Goal: Task Accomplishment & Management: Use online tool/utility

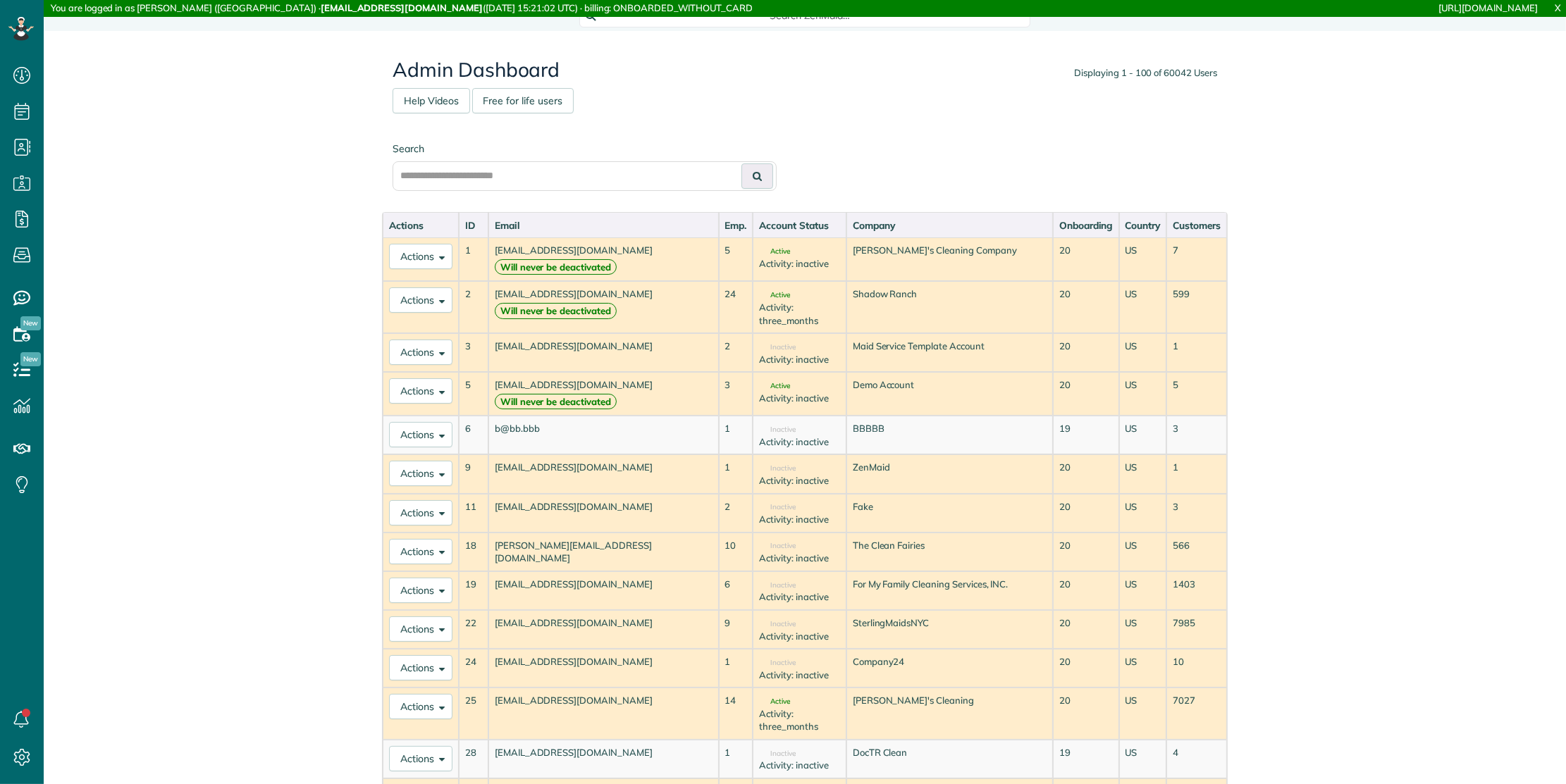
scroll to position [6, 6]
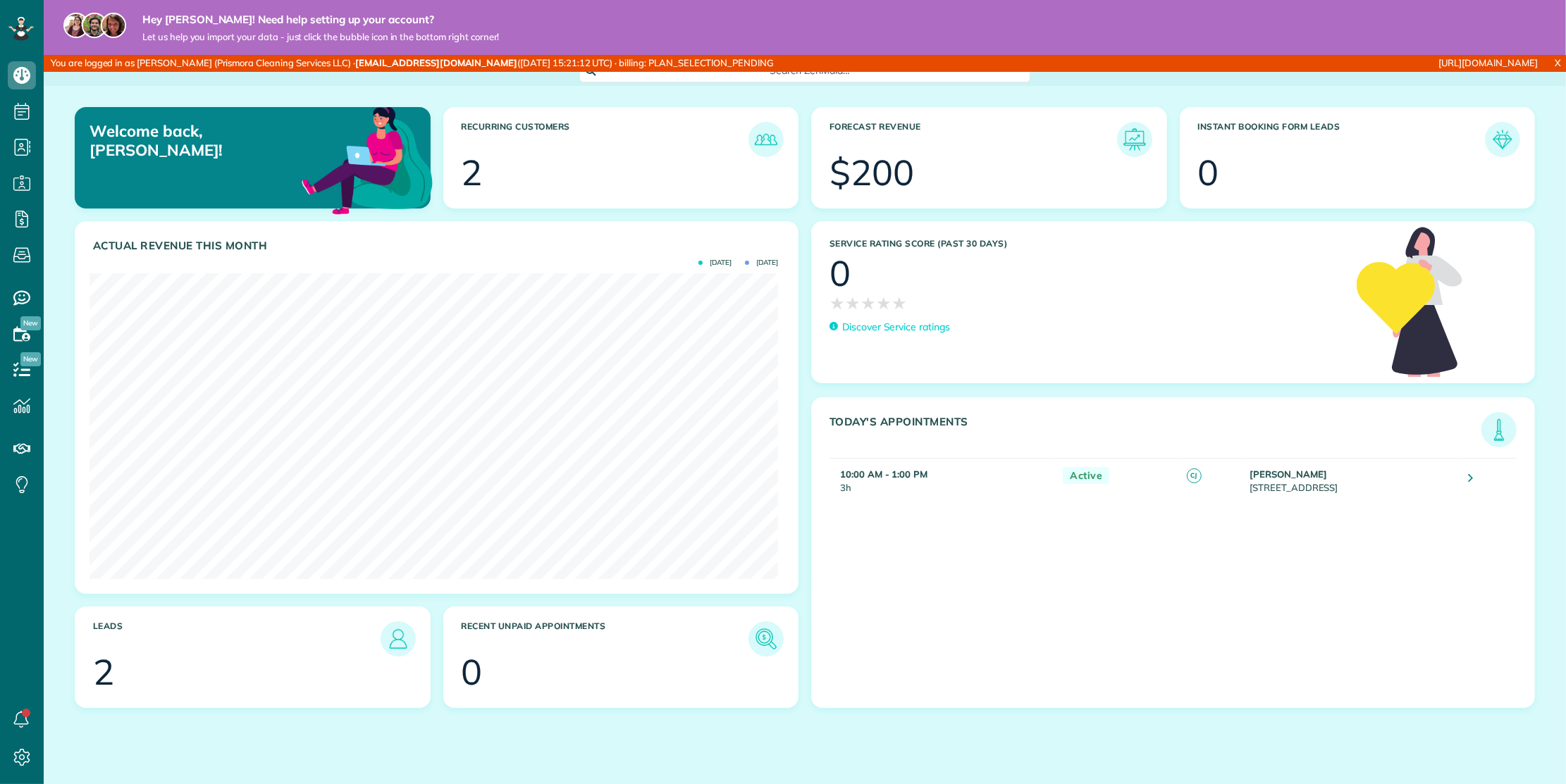
scroll to position [306, 688]
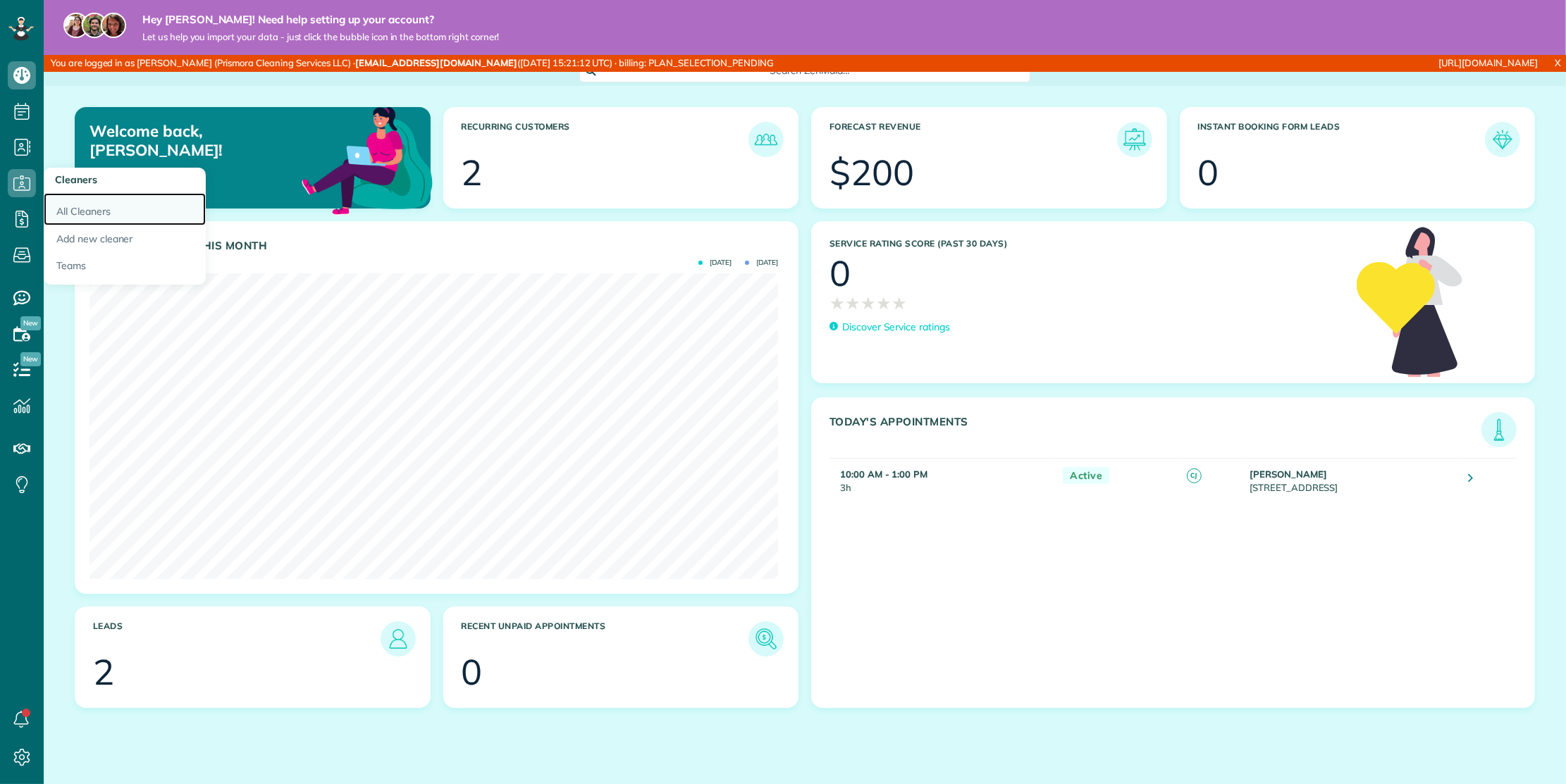
click at [72, 209] on link "All Cleaners" at bounding box center [125, 209] width 162 height 32
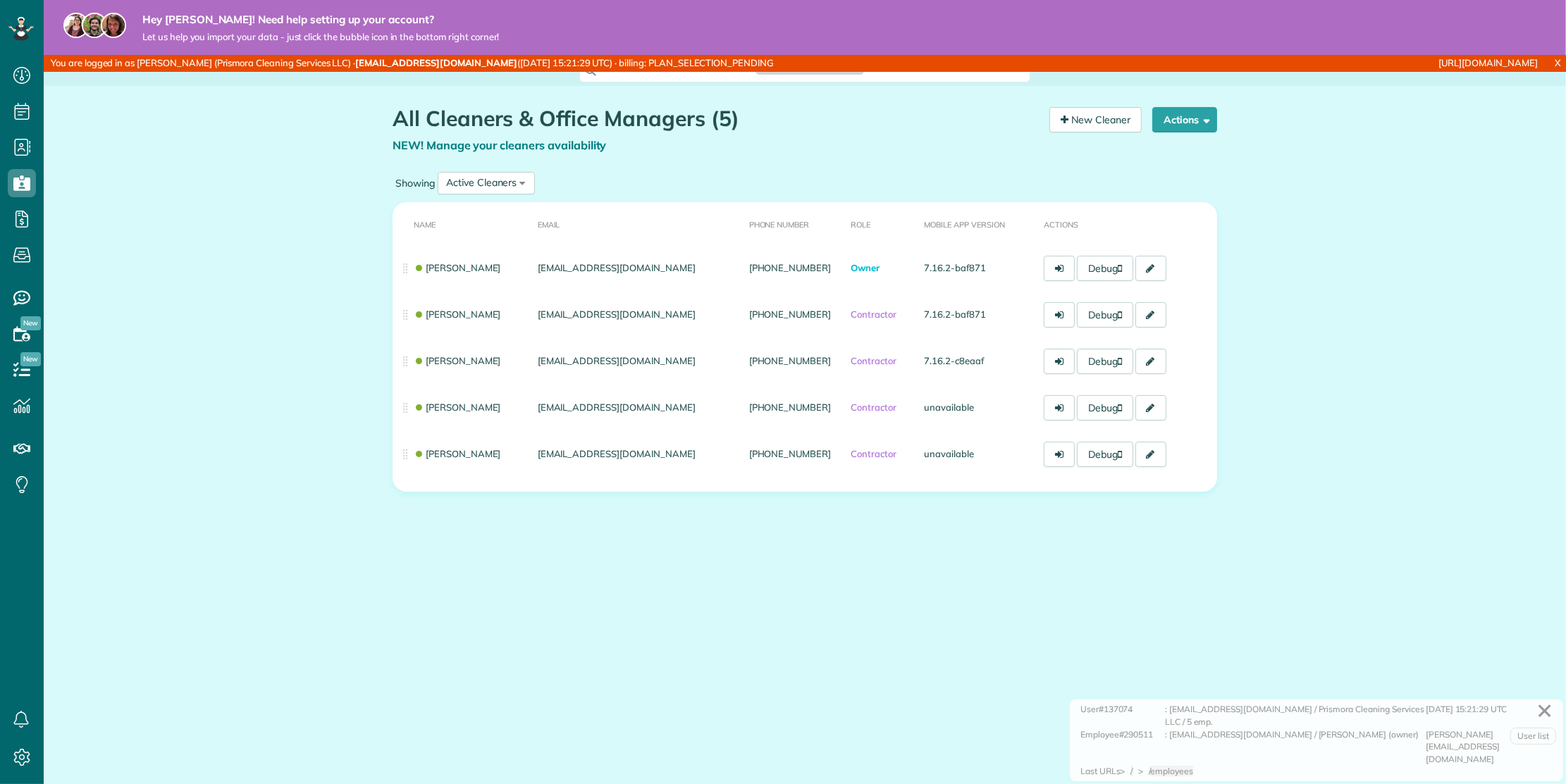
scroll to position [6, 6]
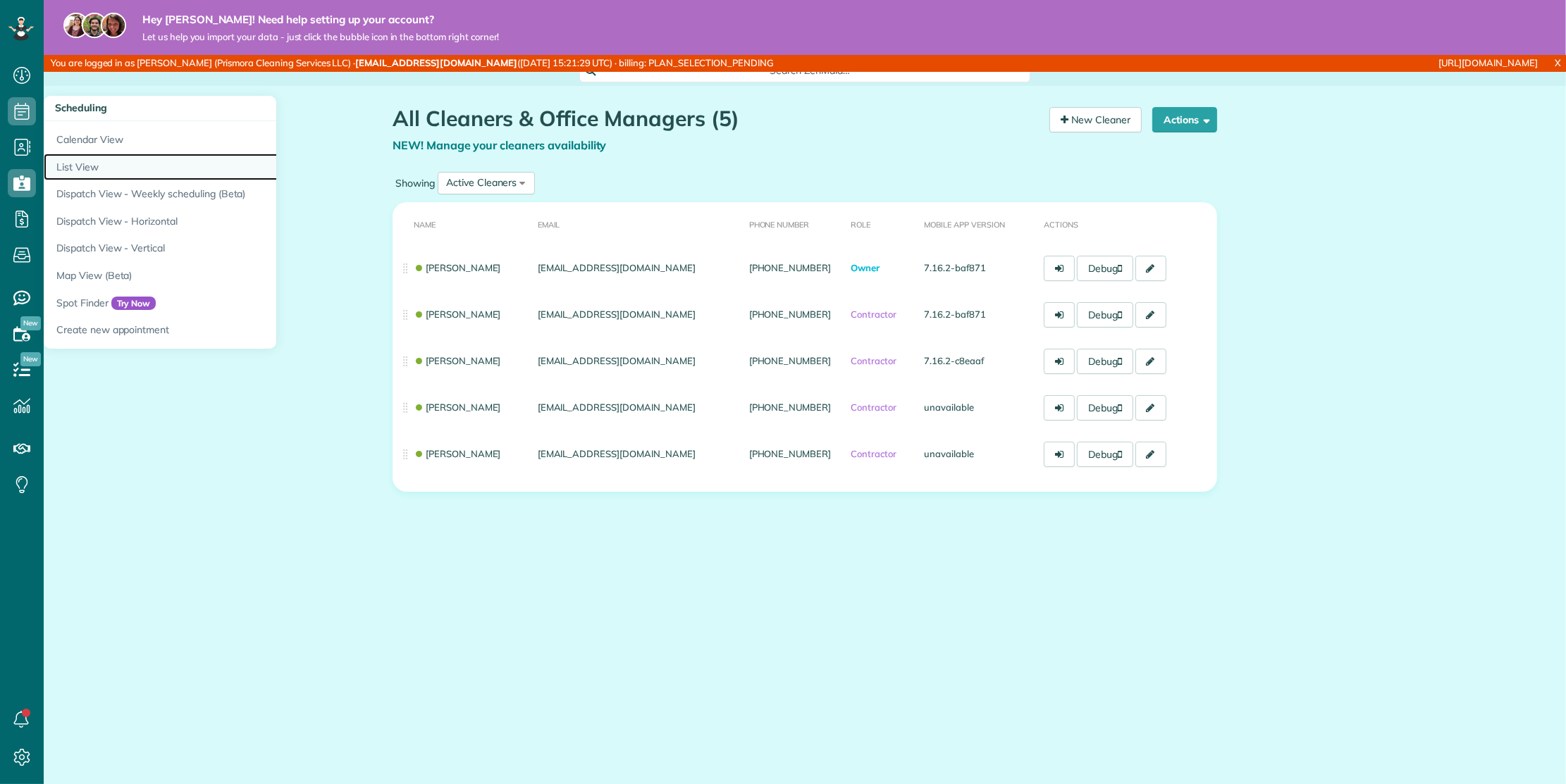
click at [141, 157] on link "List View" at bounding box center [220, 167] width 352 height 28
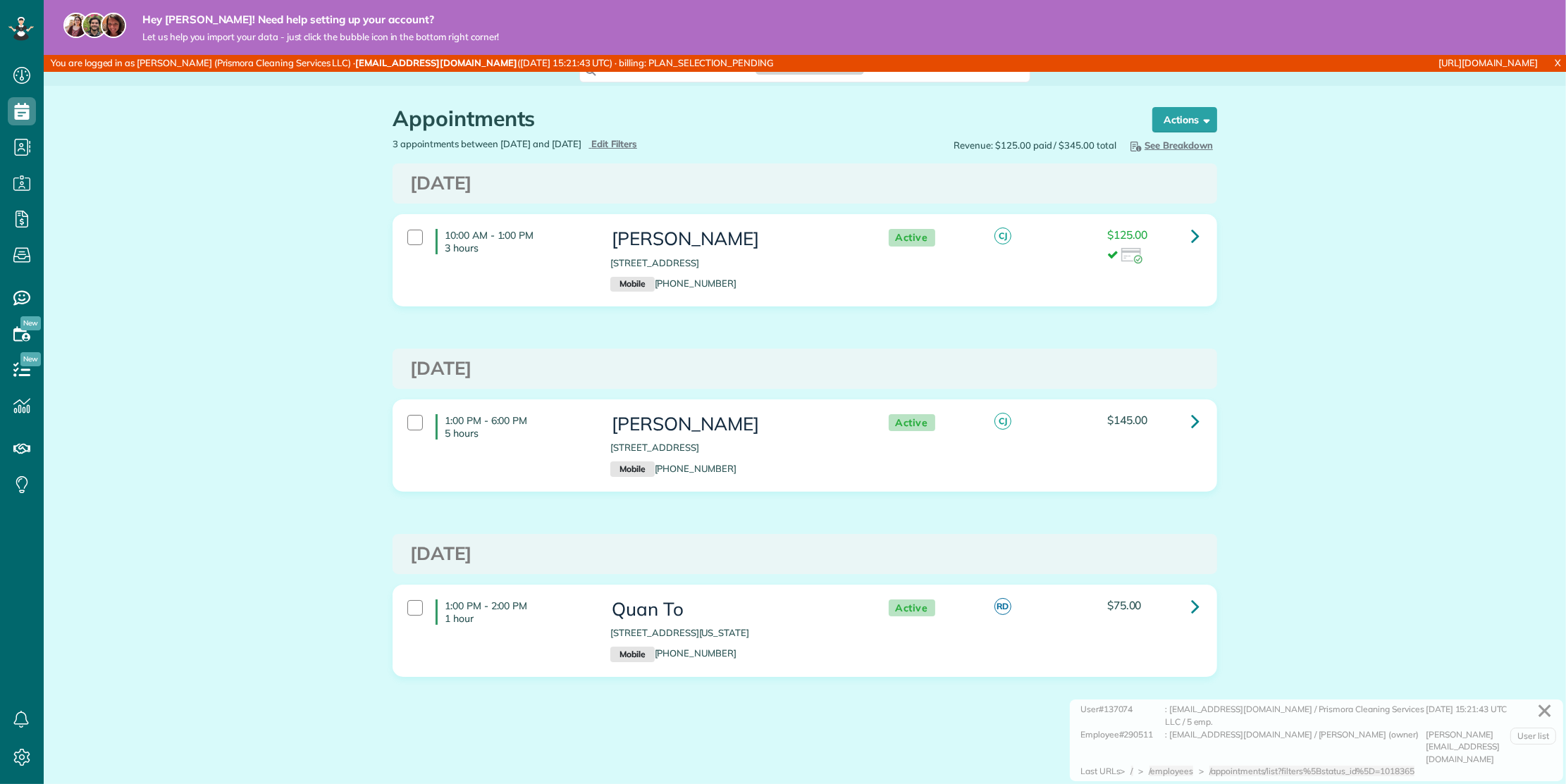
scroll to position [6, 6]
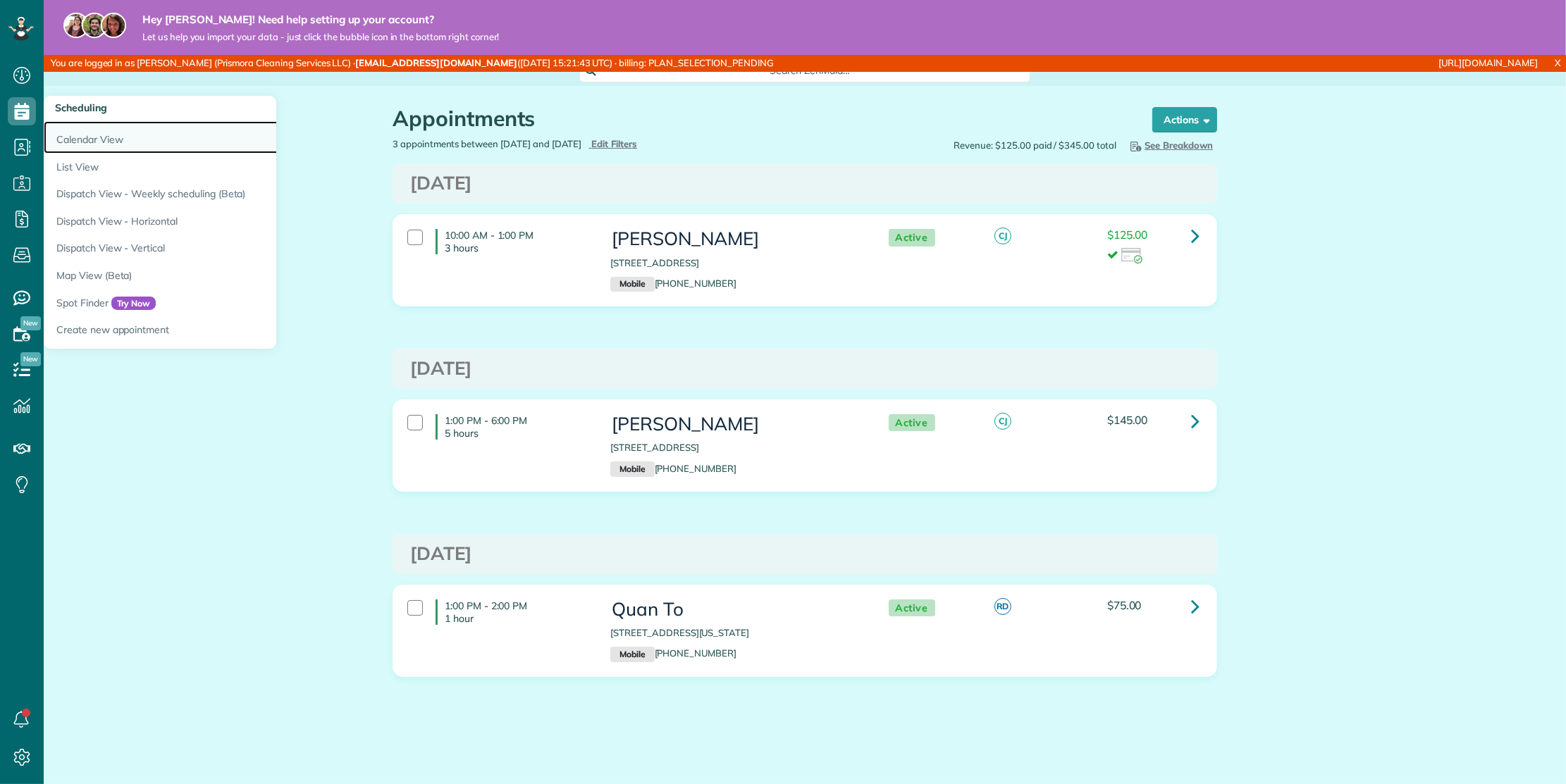
click at [93, 136] on link "Calendar View" at bounding box center [220, 137] width 352 height 32
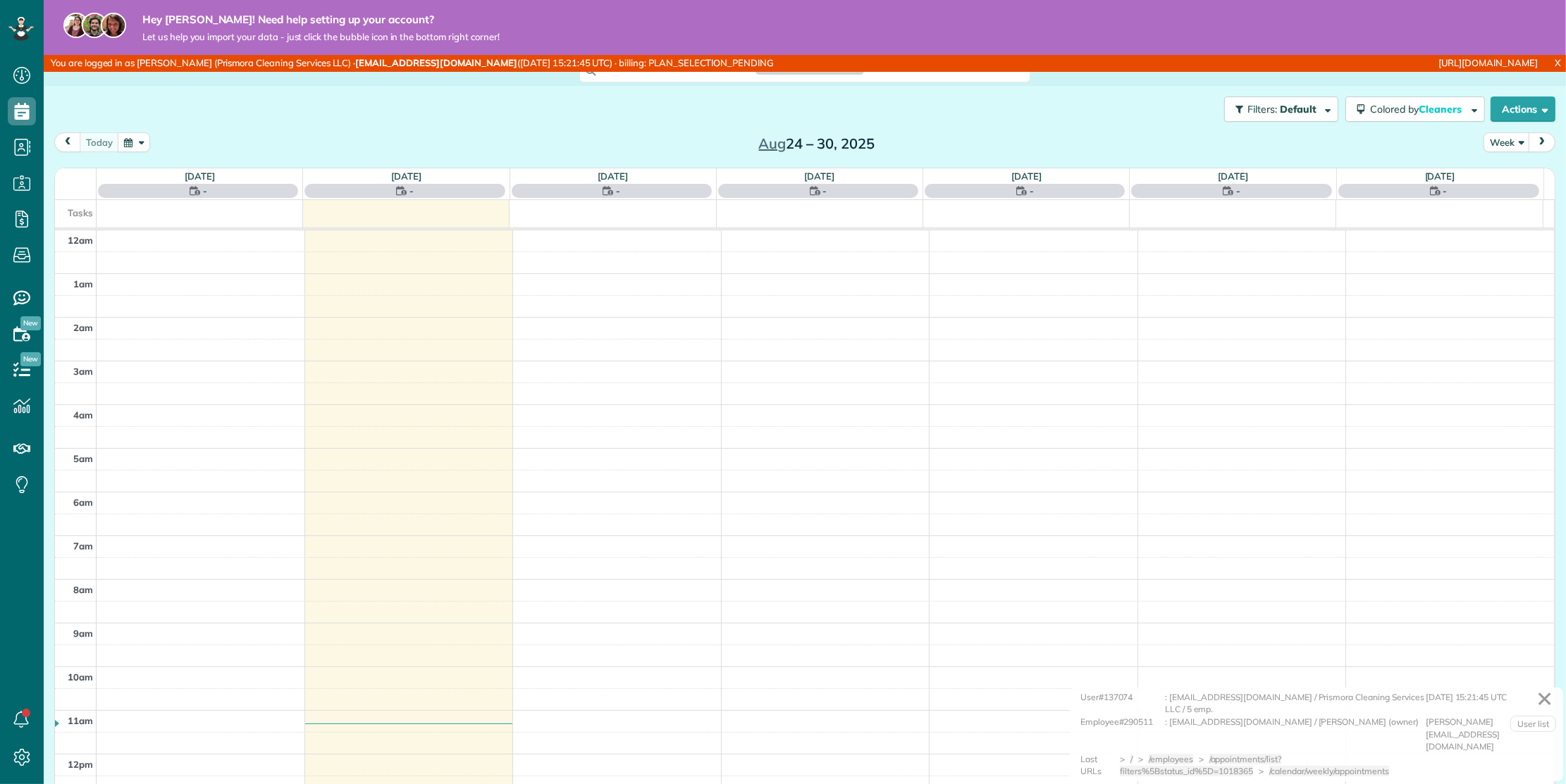
scroll to position [305, 0]
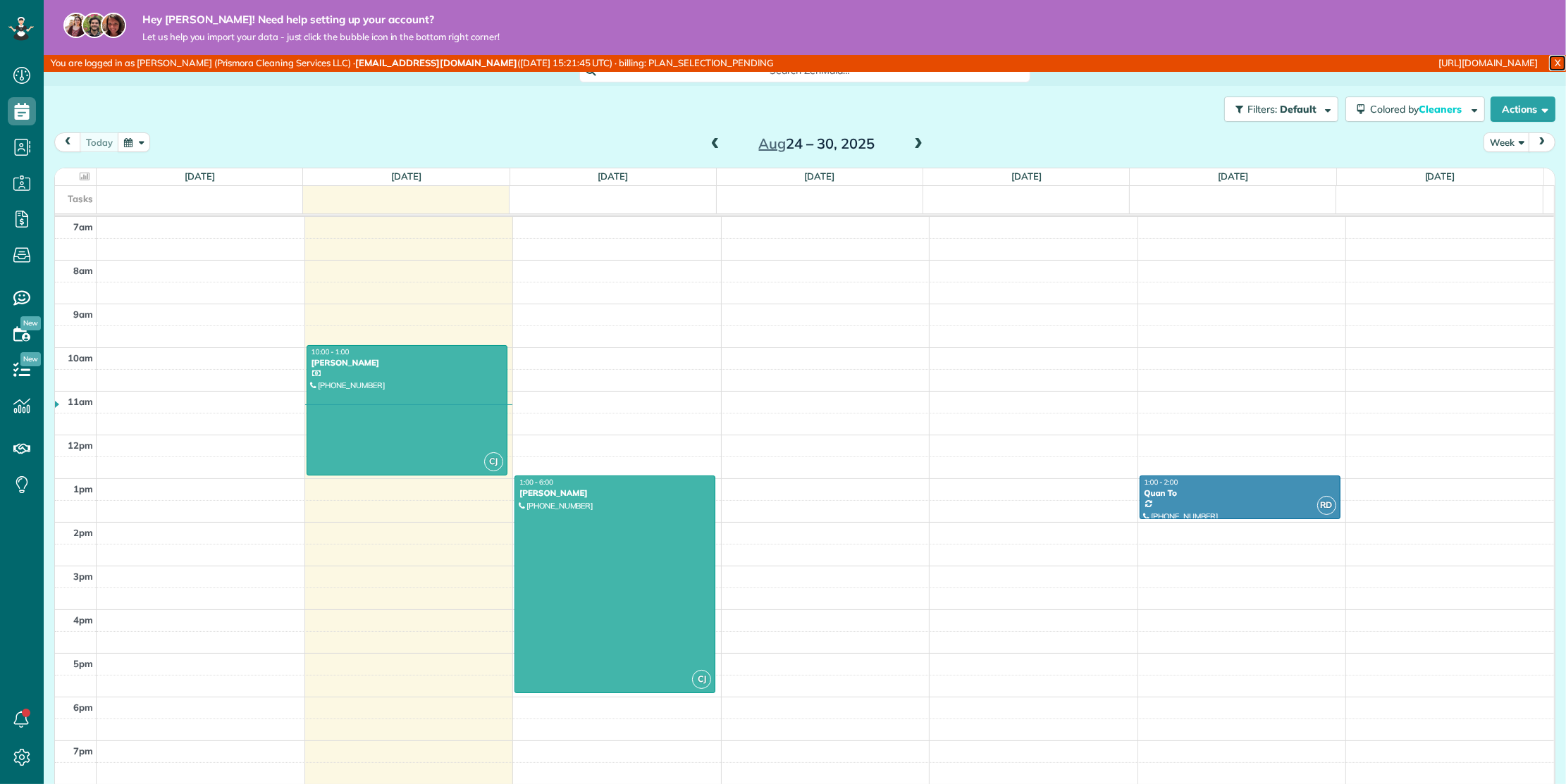
click at [1549, 62] on link "X" at bounding box center [1558, 62] width 17 height 16
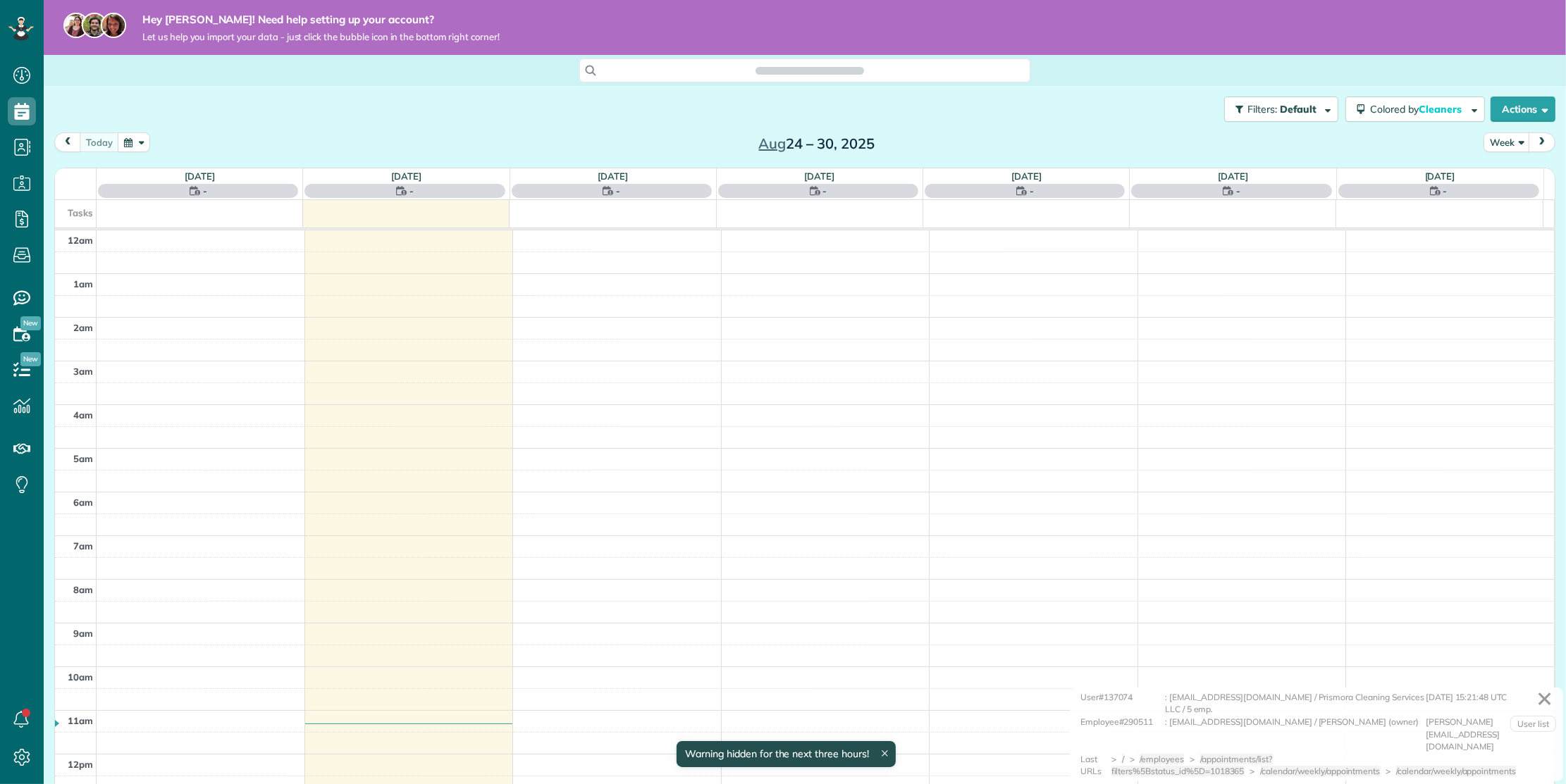
scroll to position [305, 0]
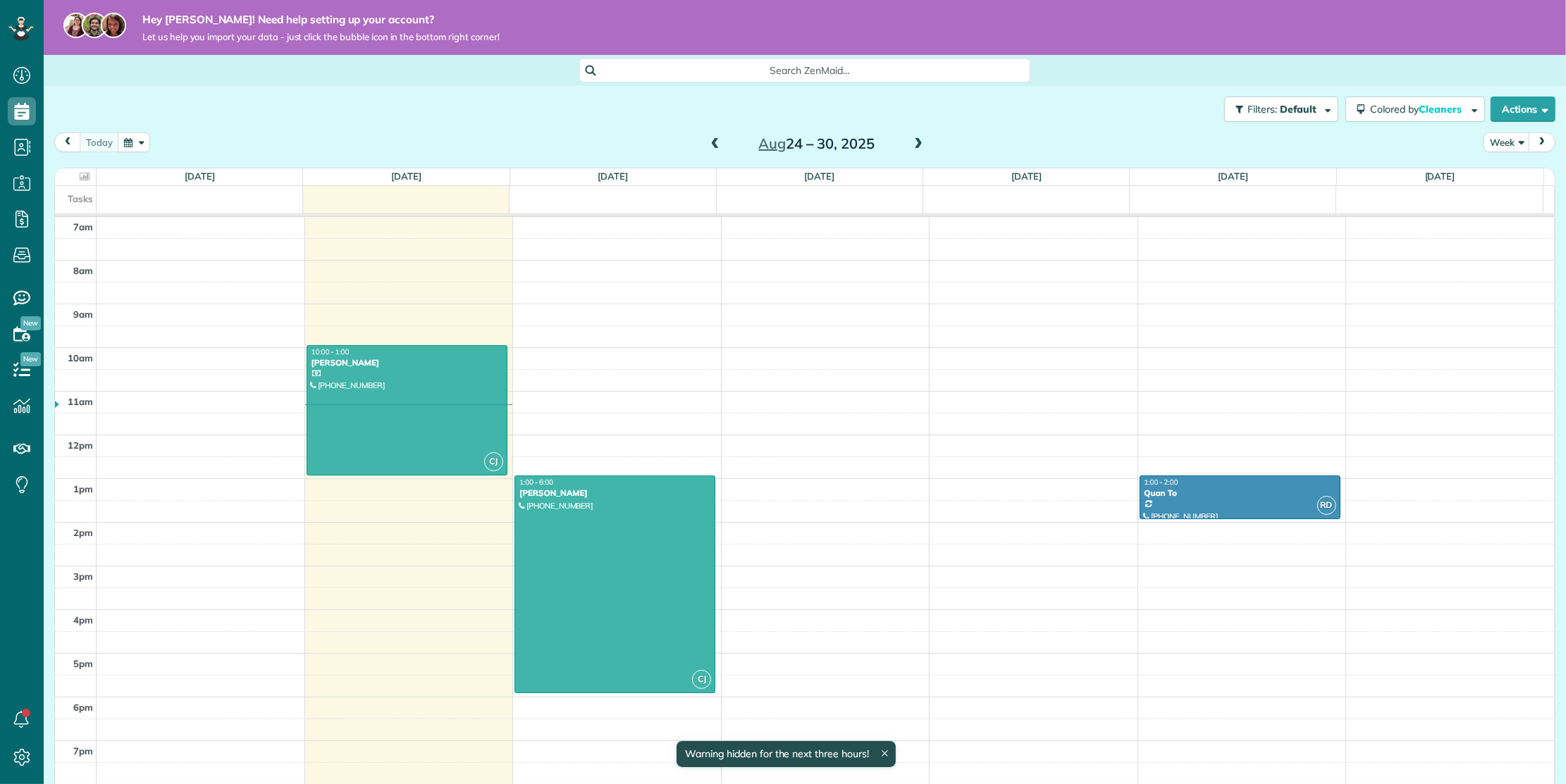
click at [886, 752] on icon at bounding box center [885, 754] width 6 height 6
click at [454, 399] on div at bounding box center [407, 410] width 200 height 129
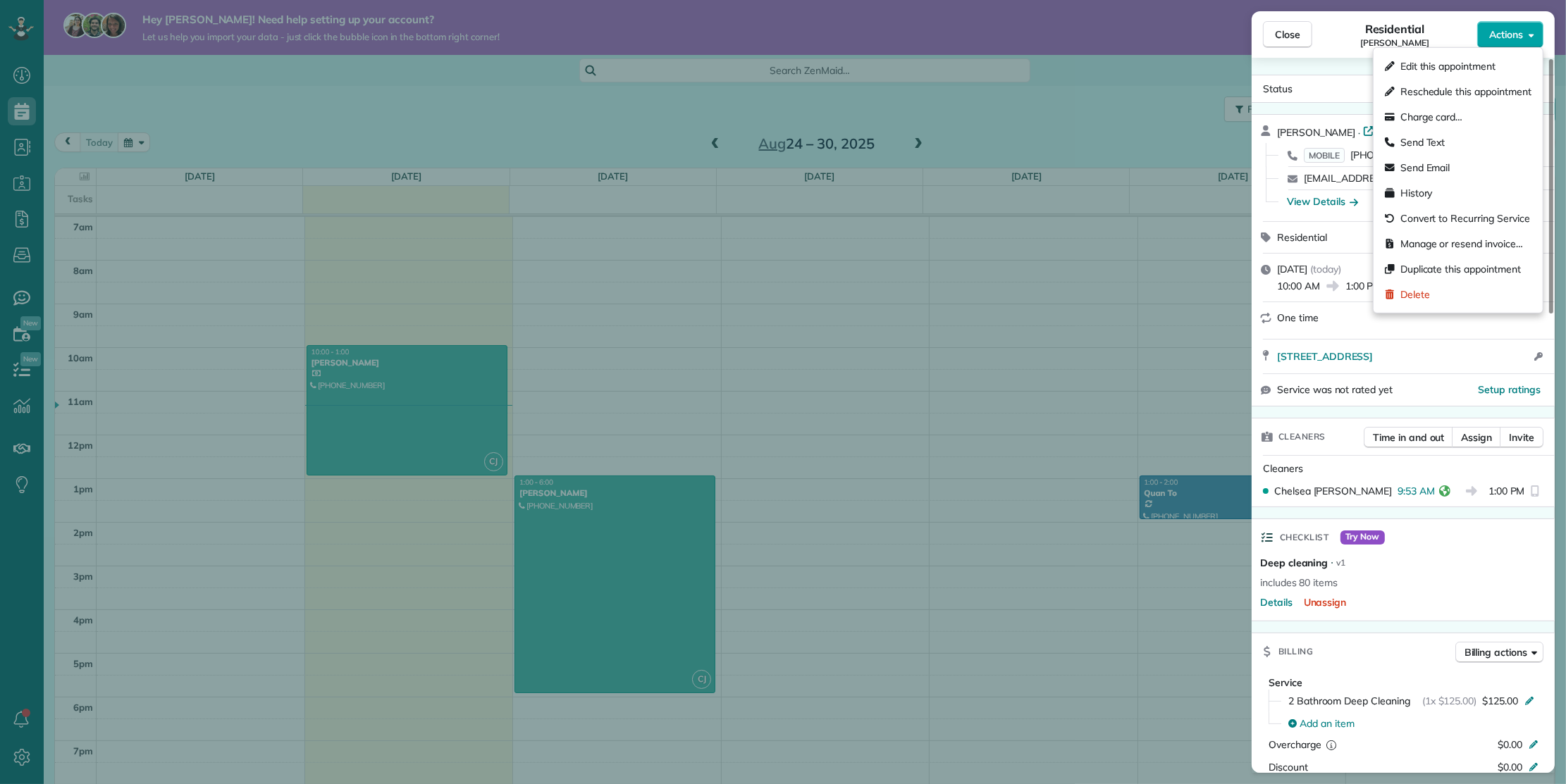
click at [1516, 42] on button "Actions" at bounding box center [1510, 35] width 67 height 27
click at [1513, 62] on div "Edit this appointment" at bounding box center [1457, 67] width 158 height 25
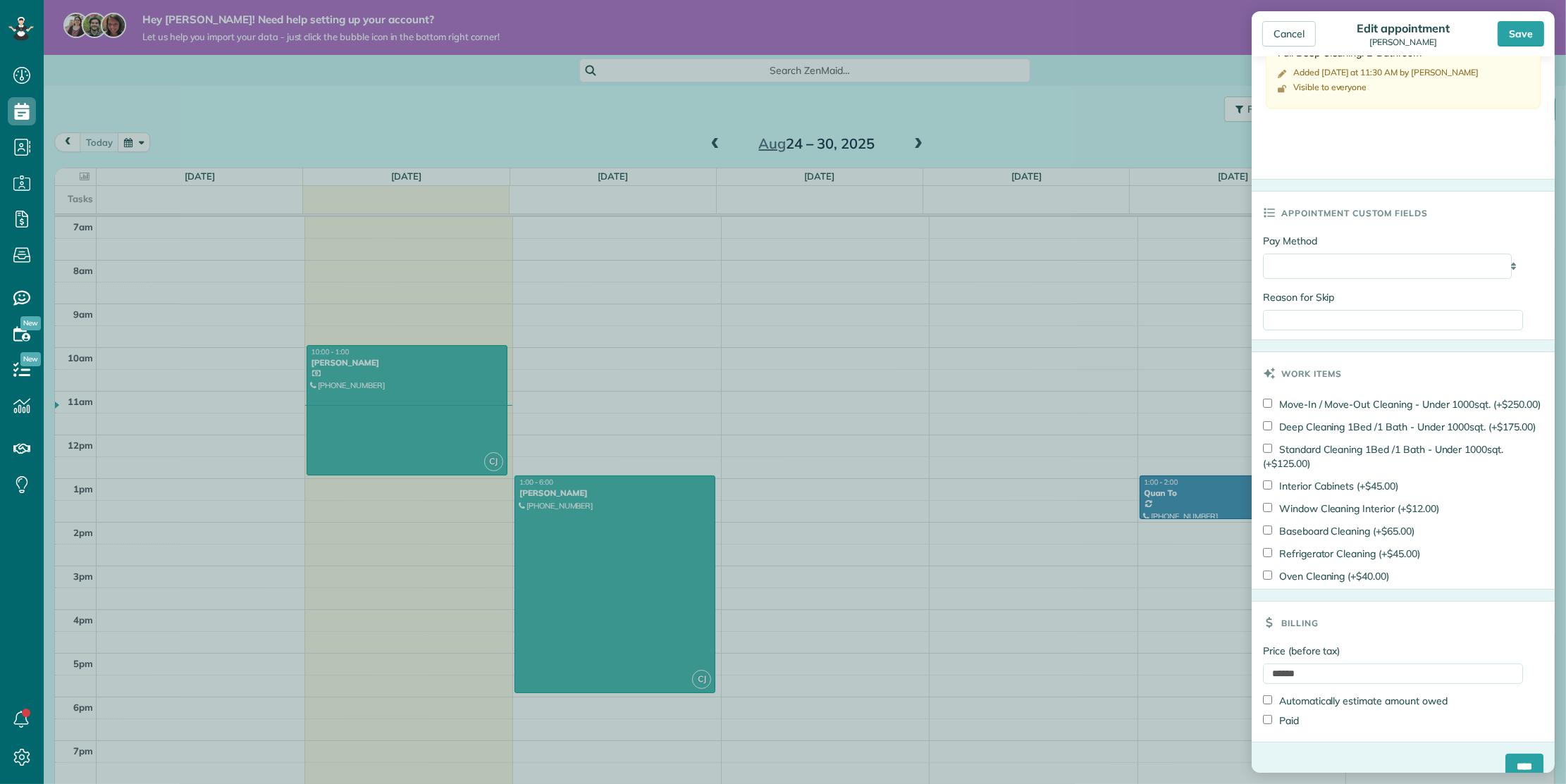
scroll to position [543, 0]
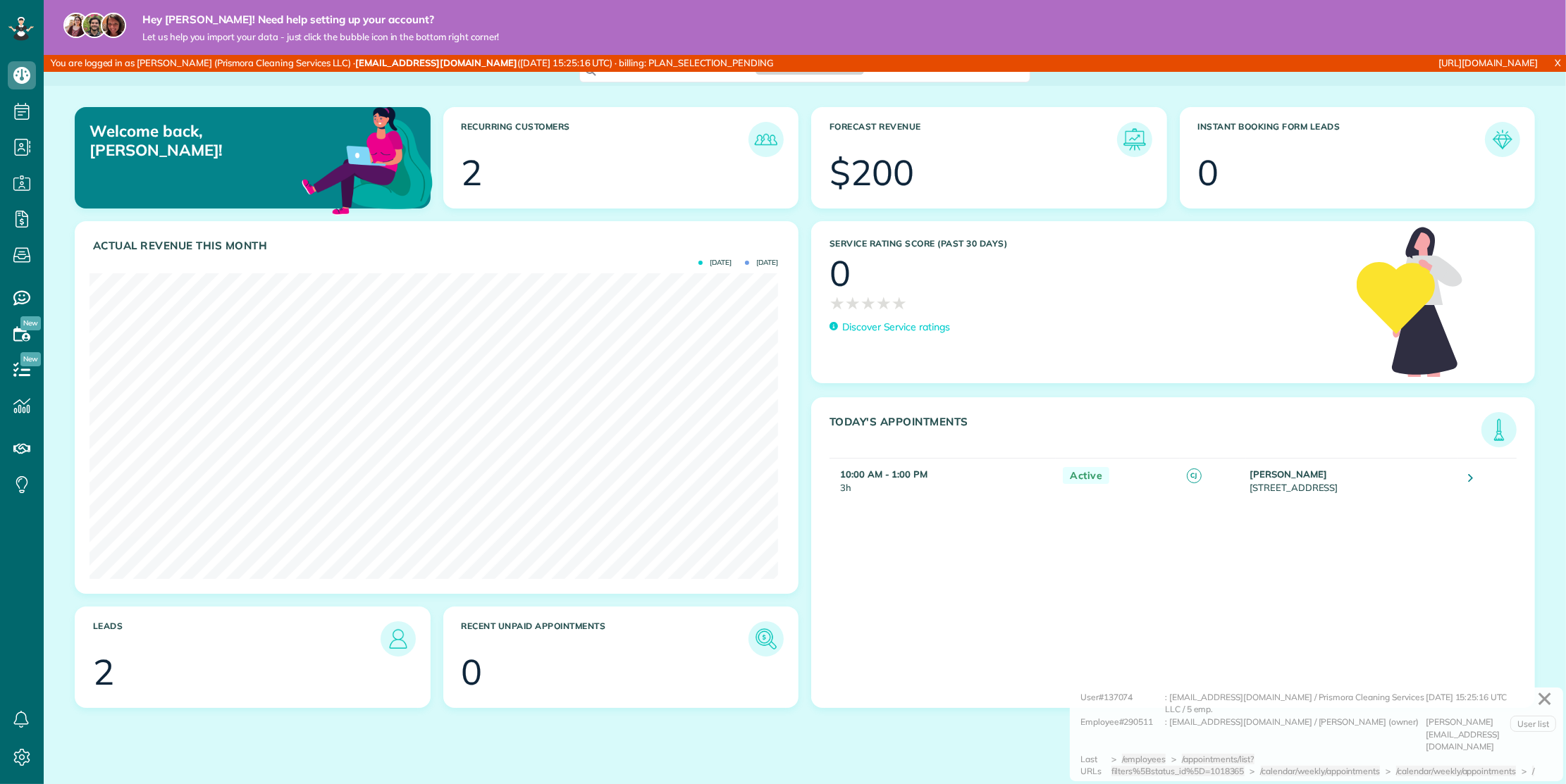
scroll to position [306, 688]
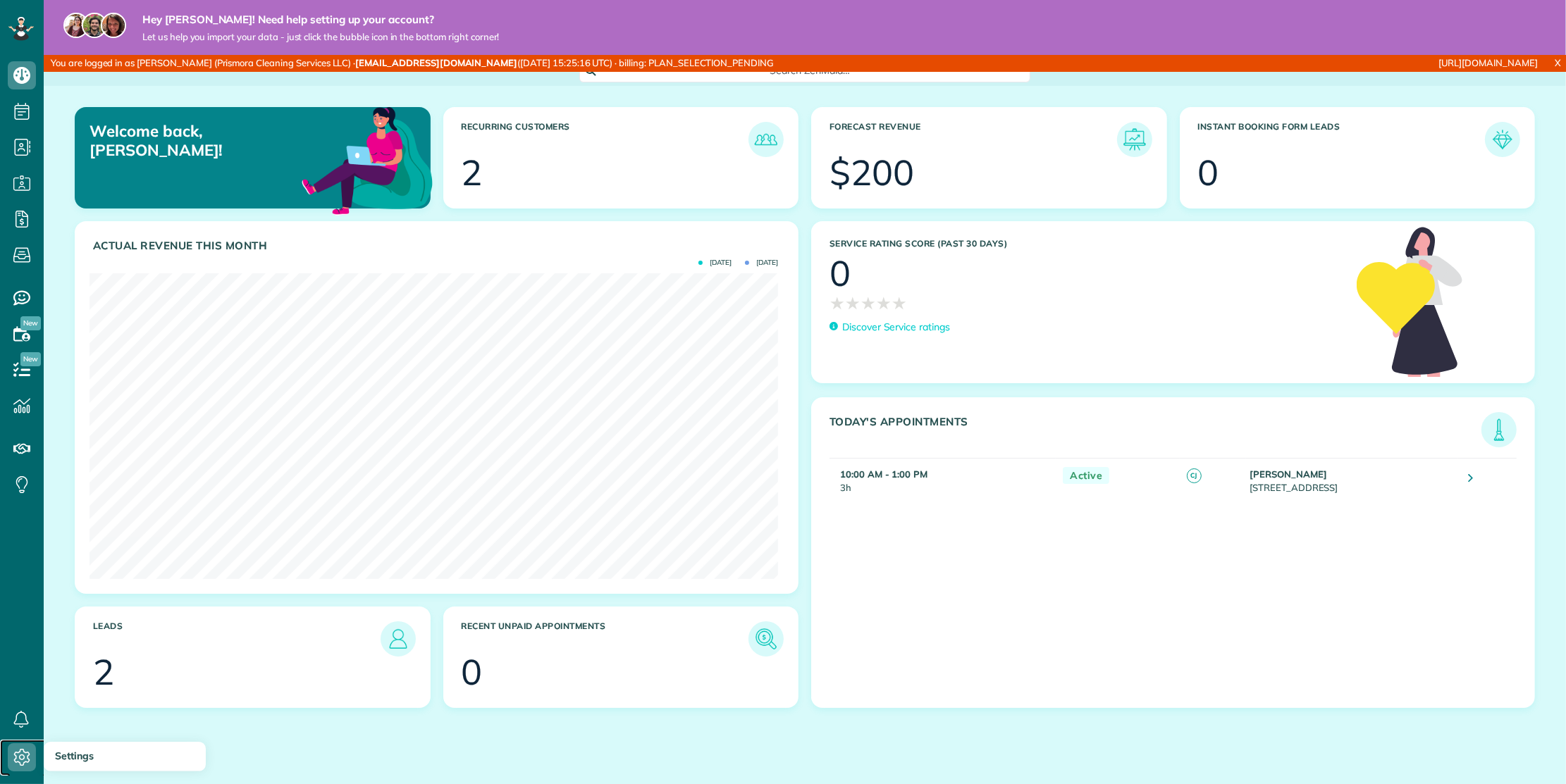
drag, startPoint x: 8, startPoint y: 760, endPoint x: 67, endPoint y: 739, distance: 62.6
click at [8, 758] on icon at bounding box center [21, 757] width 28 height 28
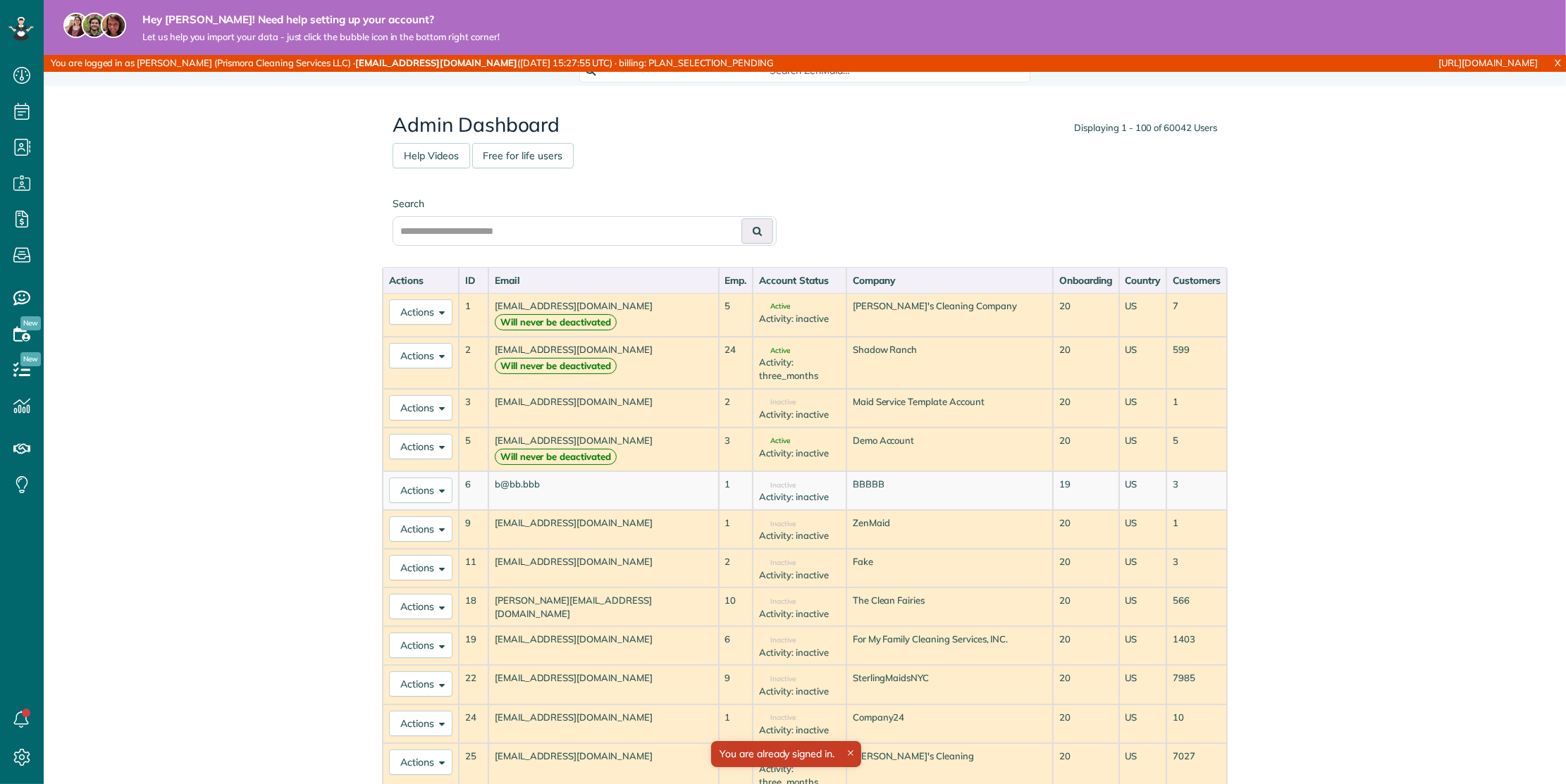
scroll to position [6, 6]
click at [639, 210] on label "Search" at bounding box center [585, 203] width 384 height 14
click at [639, 216] on input "text" at bounding box center [585, 231] width 384 height 29
click at [659, 227] on input "text" at bounding box center [585, 231] width 384 height 29
paste input "**********"
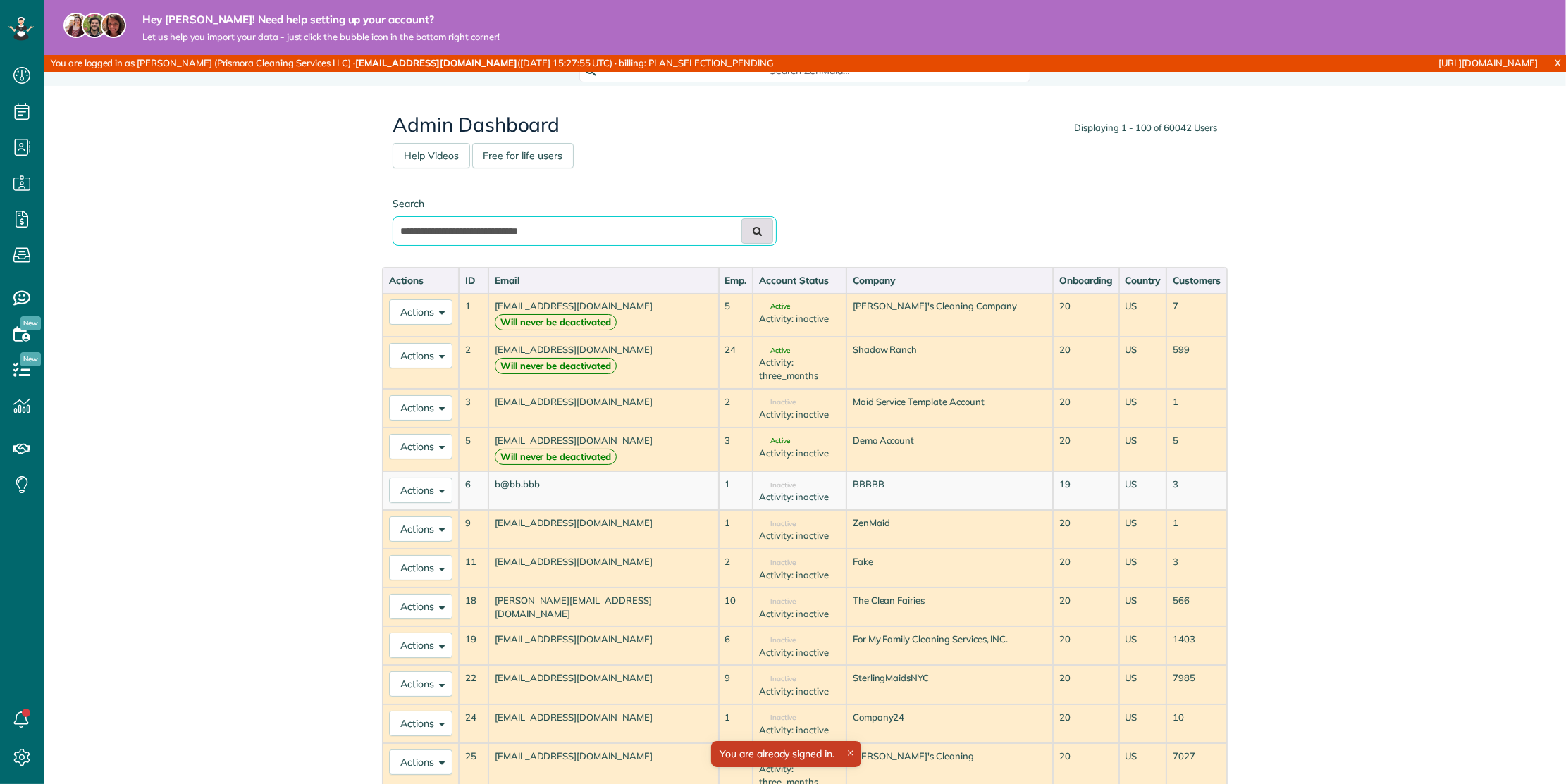
type input "**********"
click at [741, 231] on button at bounding box center [757, 231] width 32 height 25
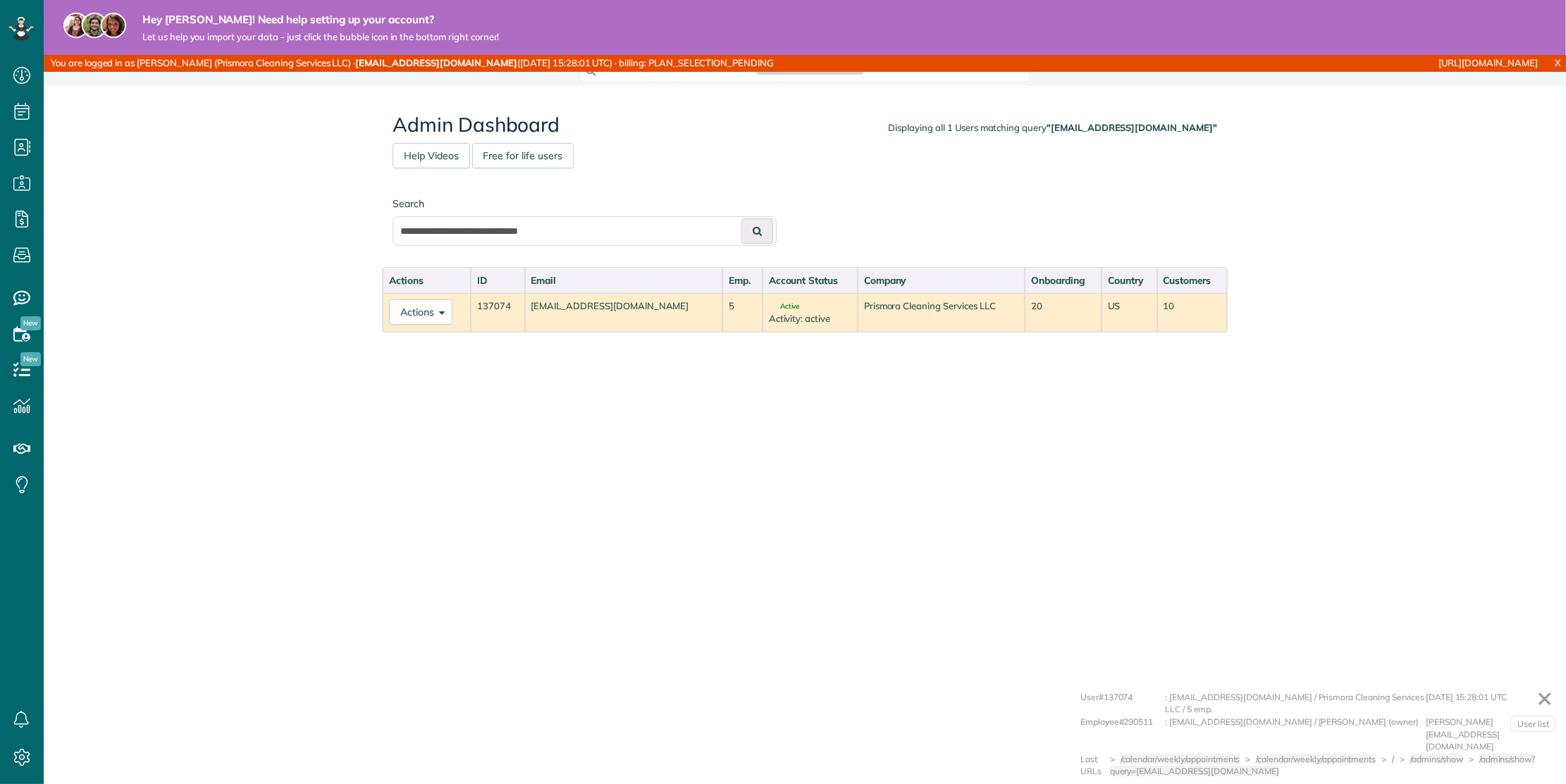
scroll to position [6, 6]
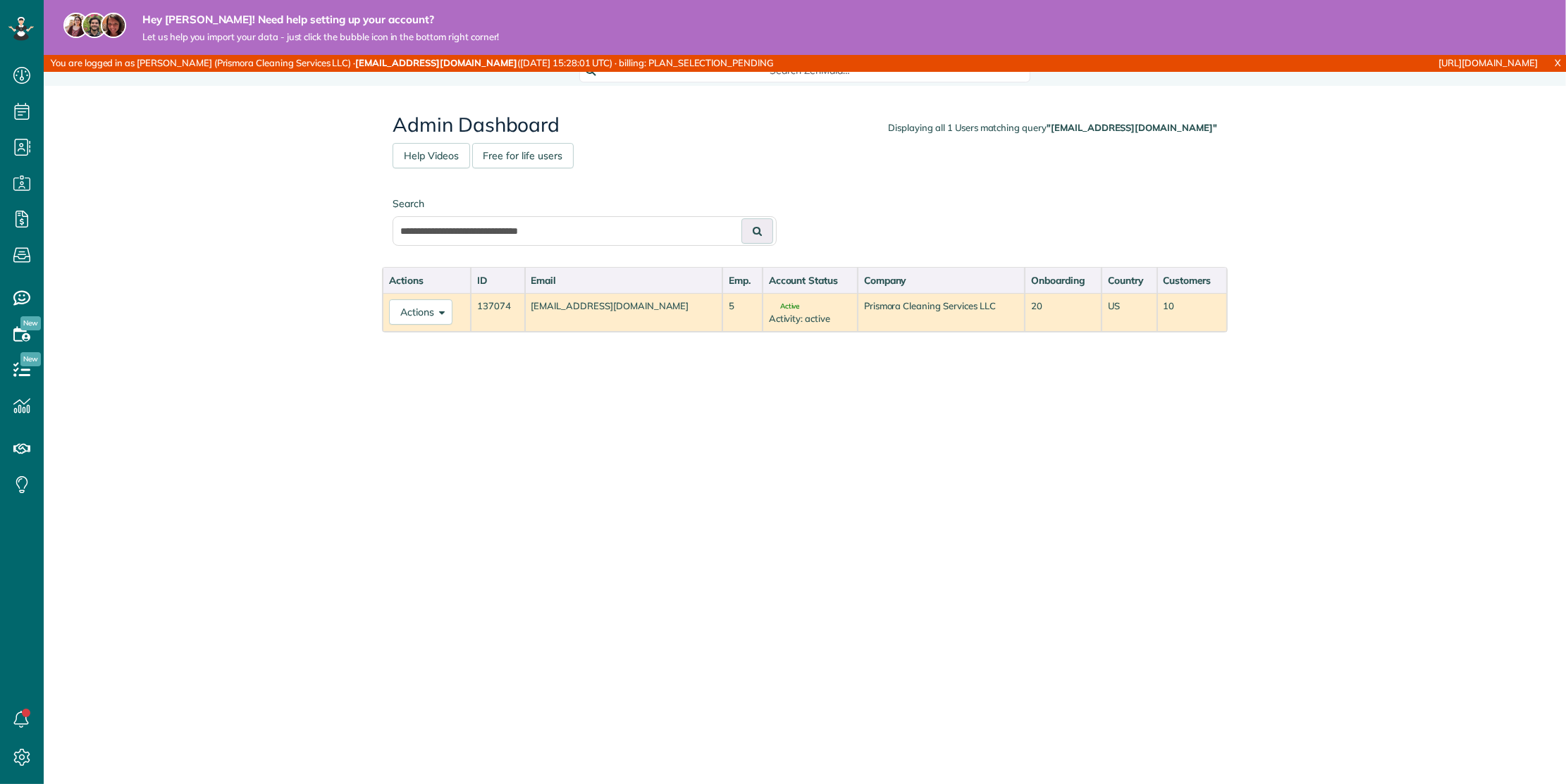
click at [395, 295] on td "Actions Export Account Show Account Details.. Sign In as [EMAIL_ADDRESS][DOMAIN…" at bounding box center [426, 312] width 88 height 39
click at [403, 312] on button "Actions" at bounding box center [420, 312] width 63 height 25
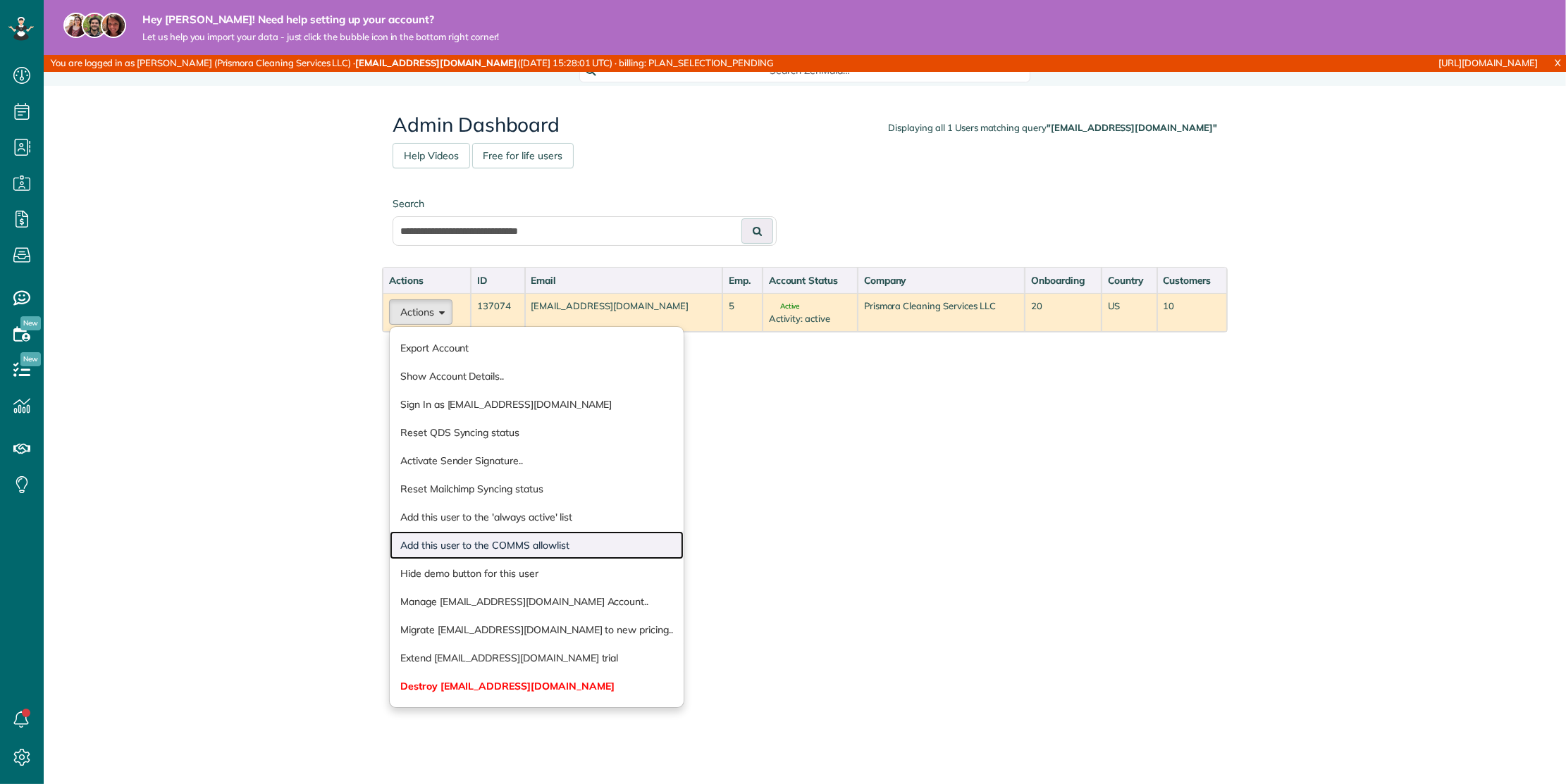
click at [498, 536] on link "Add this user to the COMMS allowlist" at bounding box center [537, 545] width 294 height 28
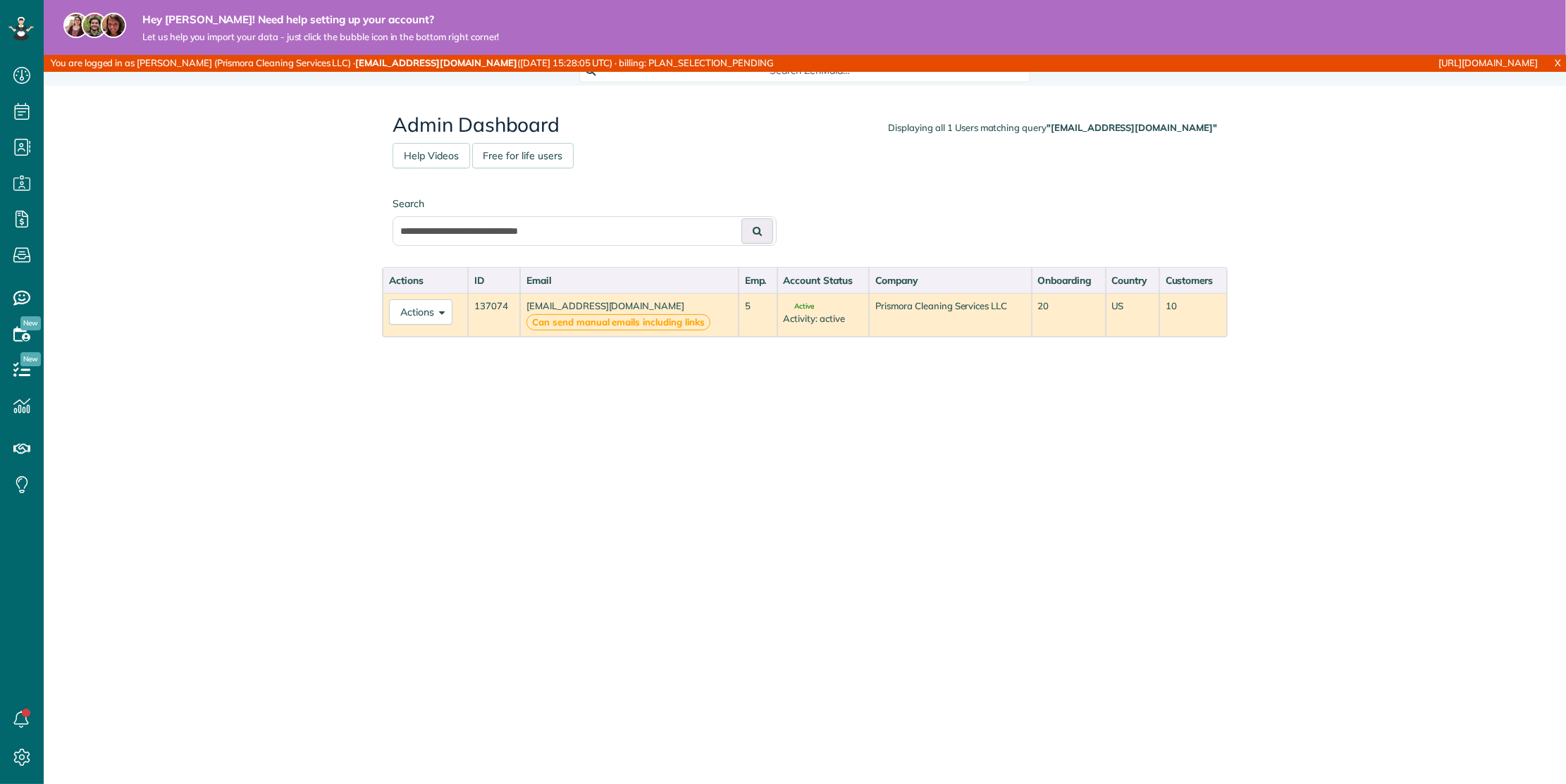
scroll to position [6, 6]
